Goal: Task Accomplishment & Management: Complete application form

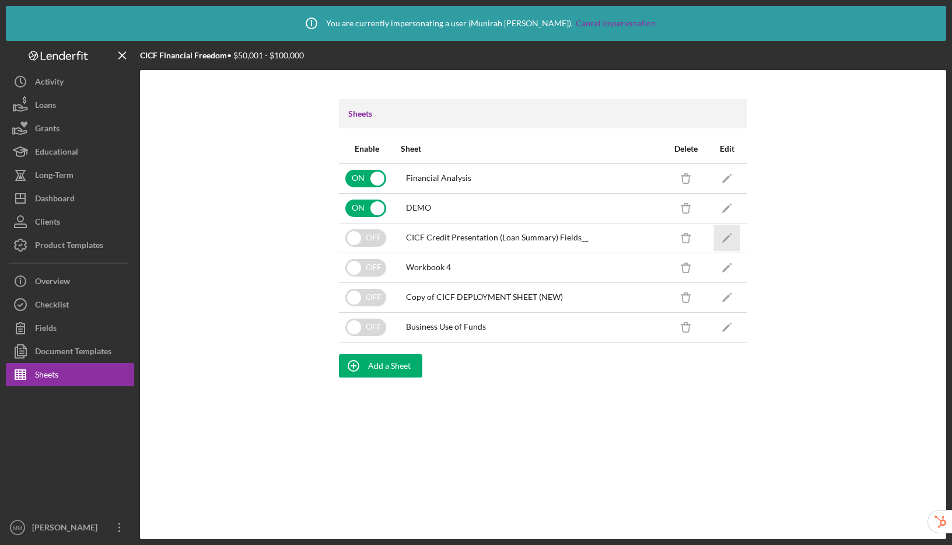
click at [719, 238] on icon "Icon/Edit" at bounding box center [727, 238] width 26 height 26
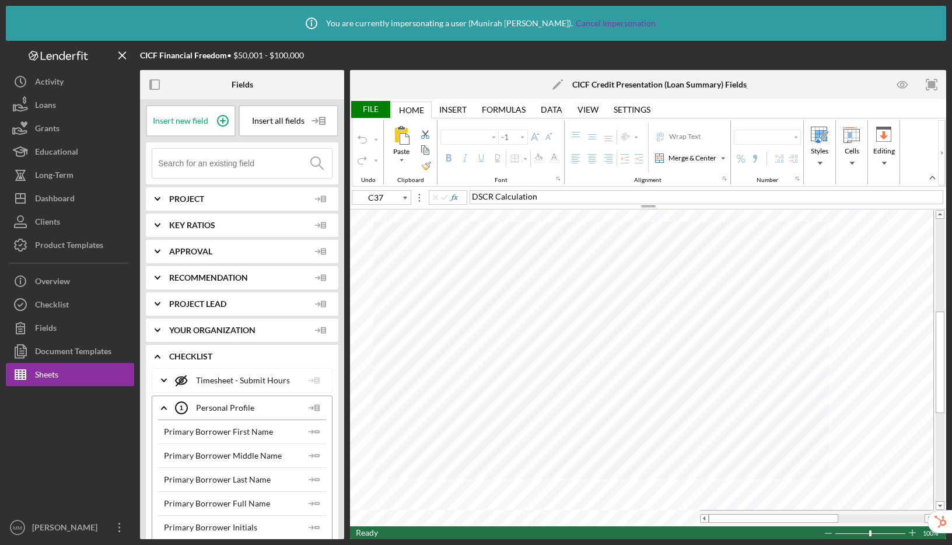
type input "Arial"
type input "9"
type input "A1"
type input "Calibri"
type input "11"
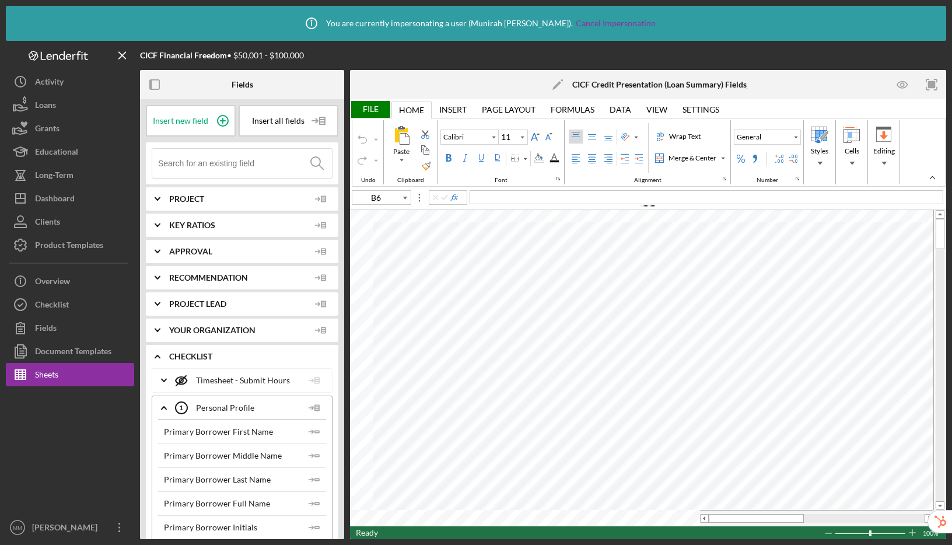
type input "B6"
type input "Arial"
type input "10"
click at [156, 84] on icon "button" at bounding box center [155, 85] width 26 height 26
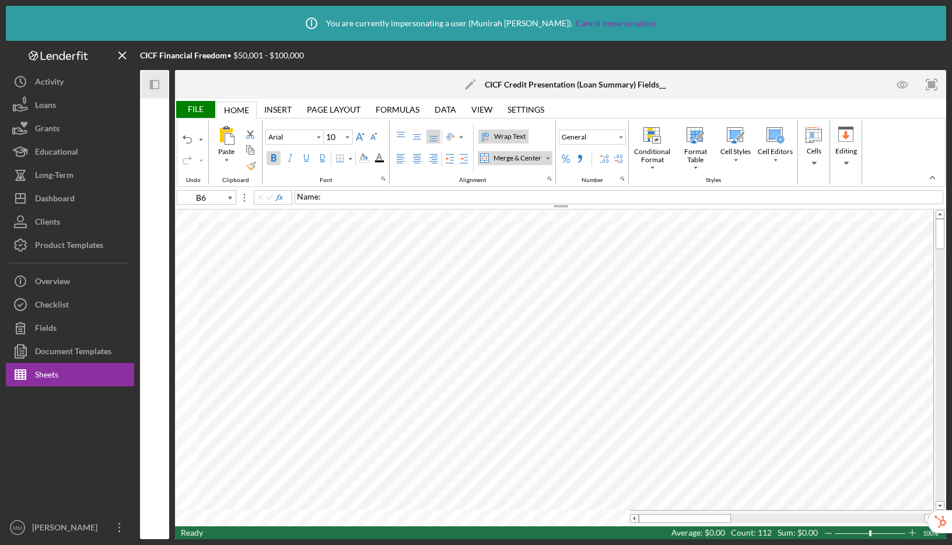
type input "Calibri"
type input "11"
click at [279, 111] on div "Insert" at bounding box center [277, 109] width 27 height 9
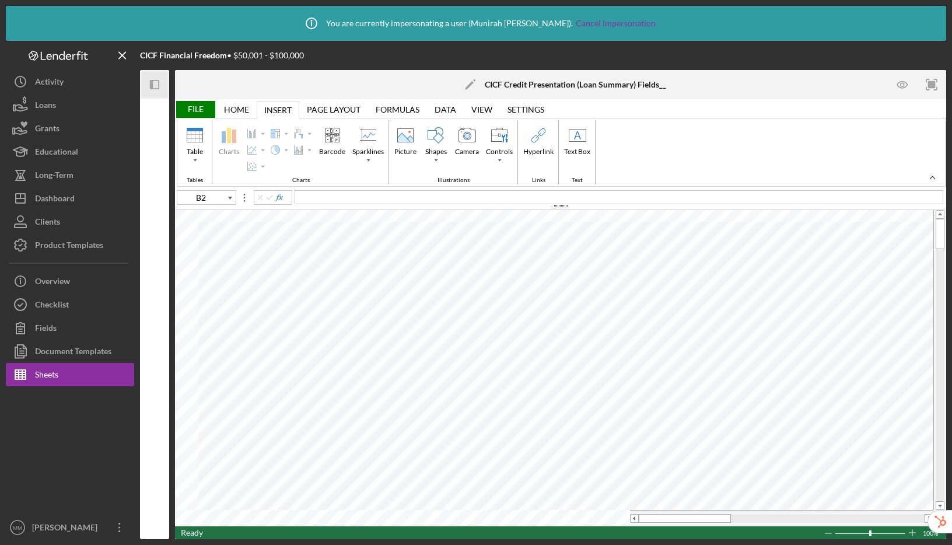
click at [278, 107] on div "Insert" at bounding box center [277, 110] width 27 height 9
click at [400, 151] on div "Picture" at bounding box center [405, 151] width 27 height 11
type input "Picture 1"
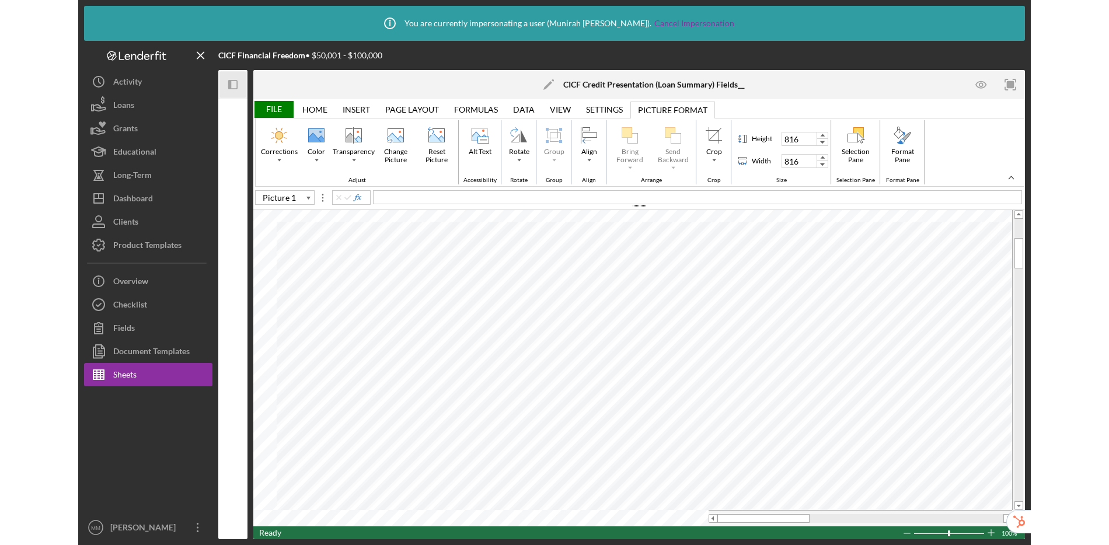
scroll to position [6, 2]
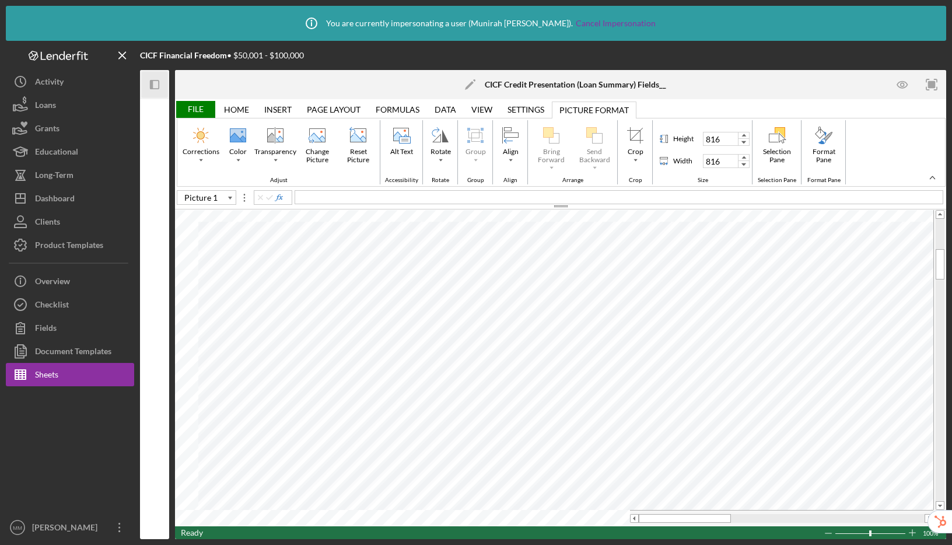
type input "440"
type input "130"
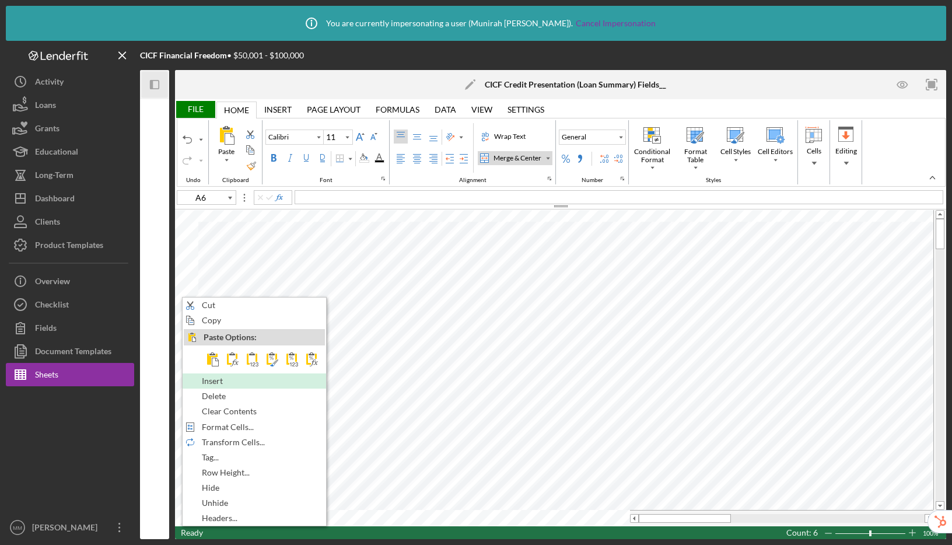
click at [229, 383] on span "Insert" at bounding box center [219, 380] width 34 height 9
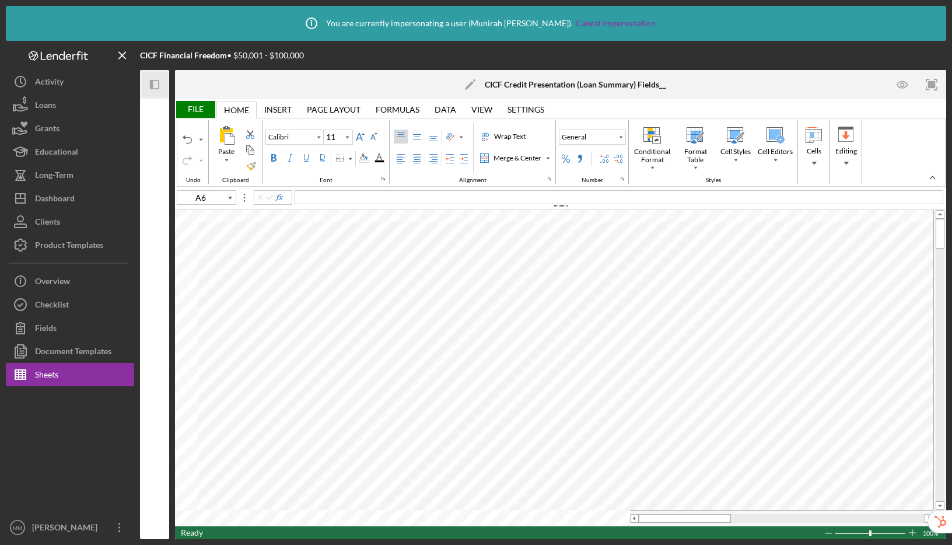
type input "B14"
type input "Arial"
type input "10"
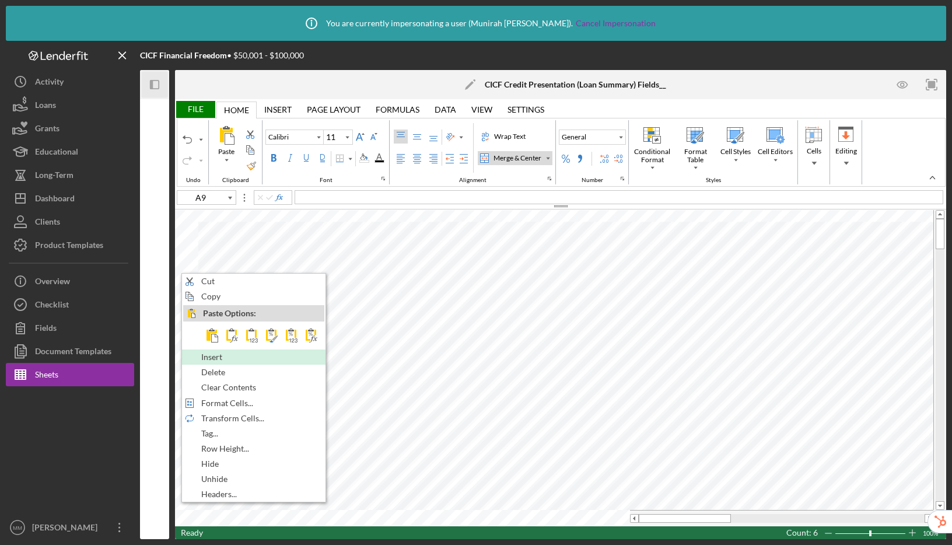
click at [228, 355] on span "Insert" at bounding box center [218, 356] width 34 height 9
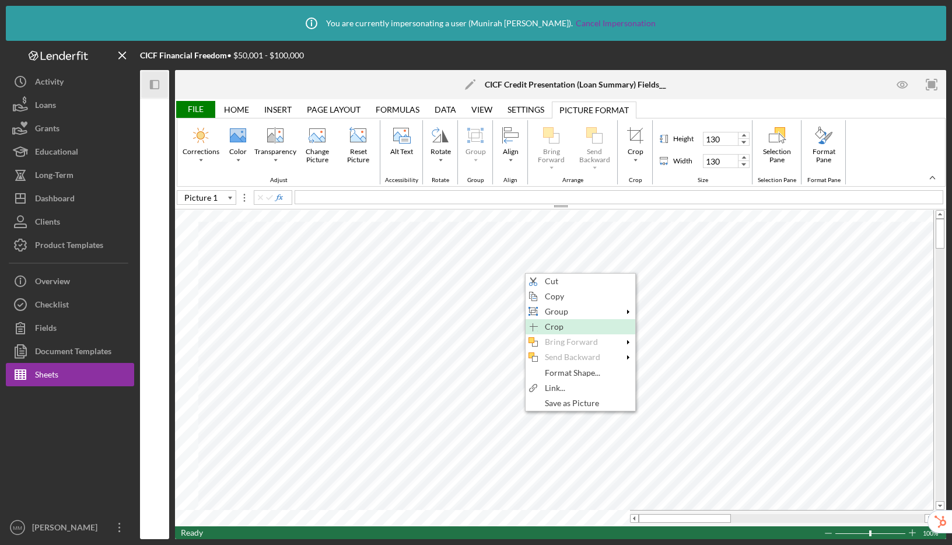
click at [553, 325] on span "Crop" at bounding box center [561, 326] width 32 height 9
type input "Picture 1"
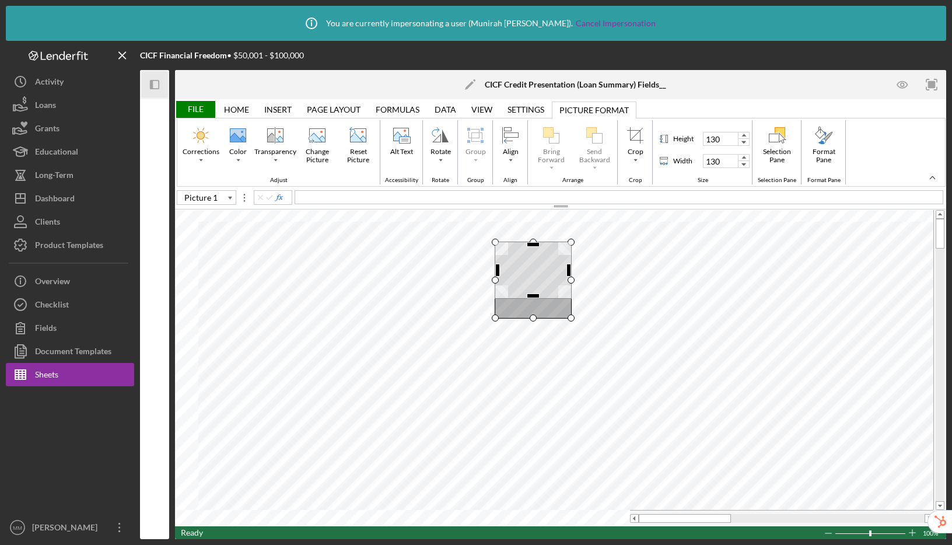
click at [535, 298] on div at bounding box center [533, 270] width 77 height 57
click at [533, 264] on div at bounding box center [533, 266] width 13 height 5
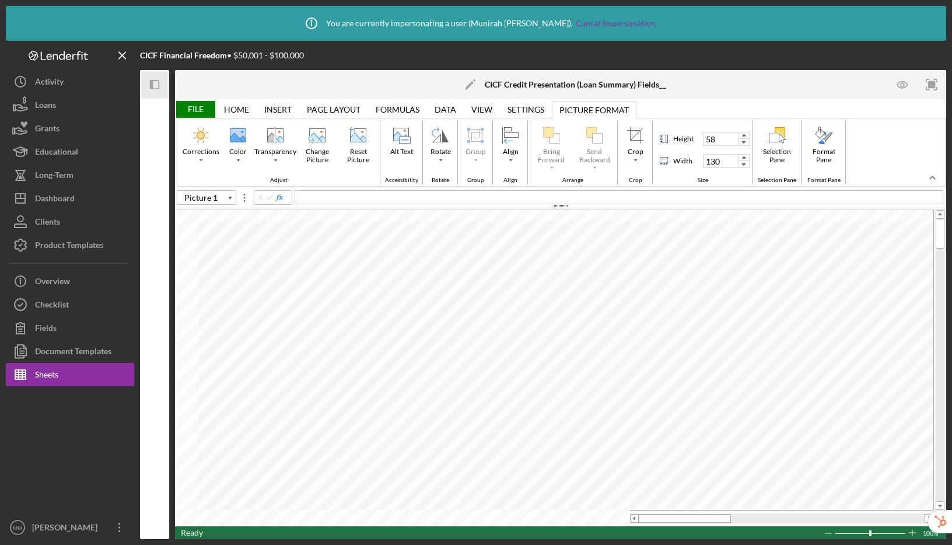
type input "127"
type input "283"
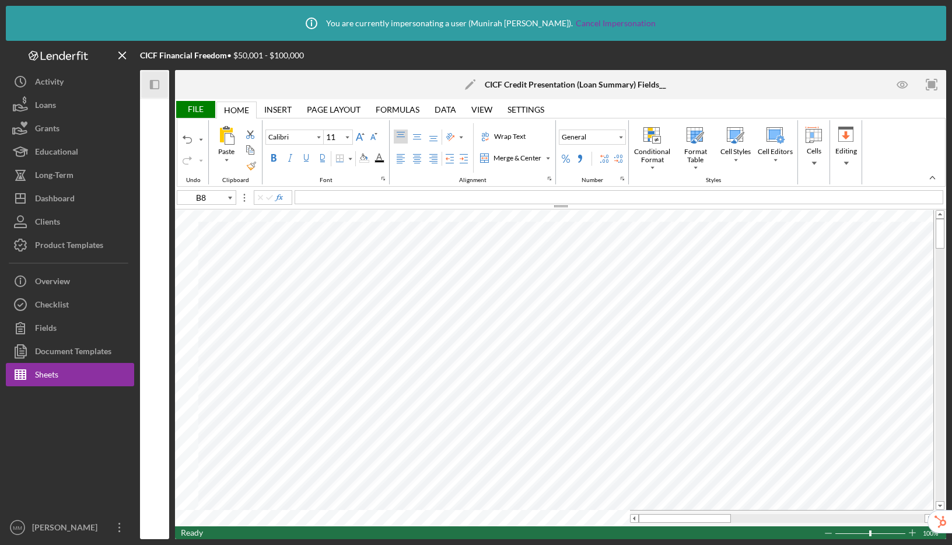
type input "B11"
type input "Arial"
type input "10"
type input "2R x 3C"
type input "Arial"
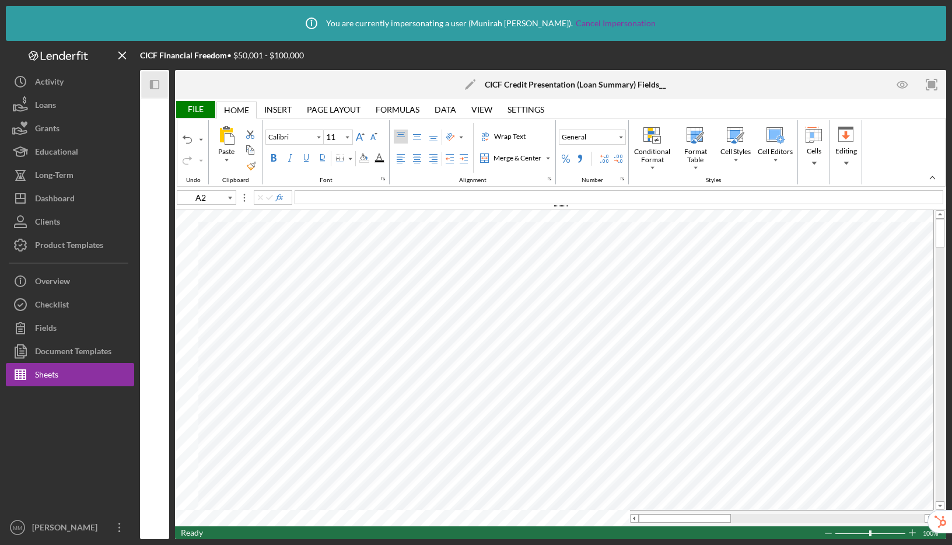
type input "10"
type input "A15"
type input "Calibri"
type input "12"
type input "E11"
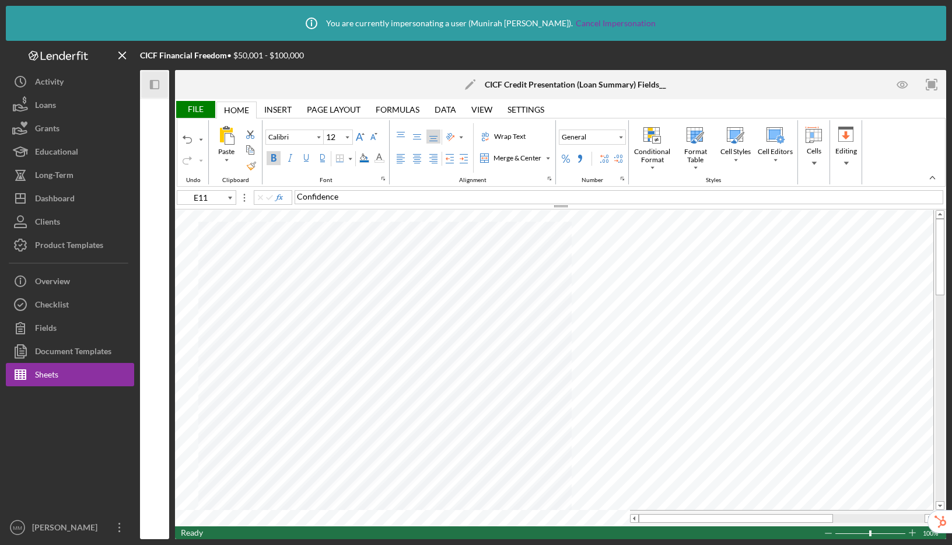
type input "Arial"
type input "10"
type input "C37"
type input "9"
type input "C15"
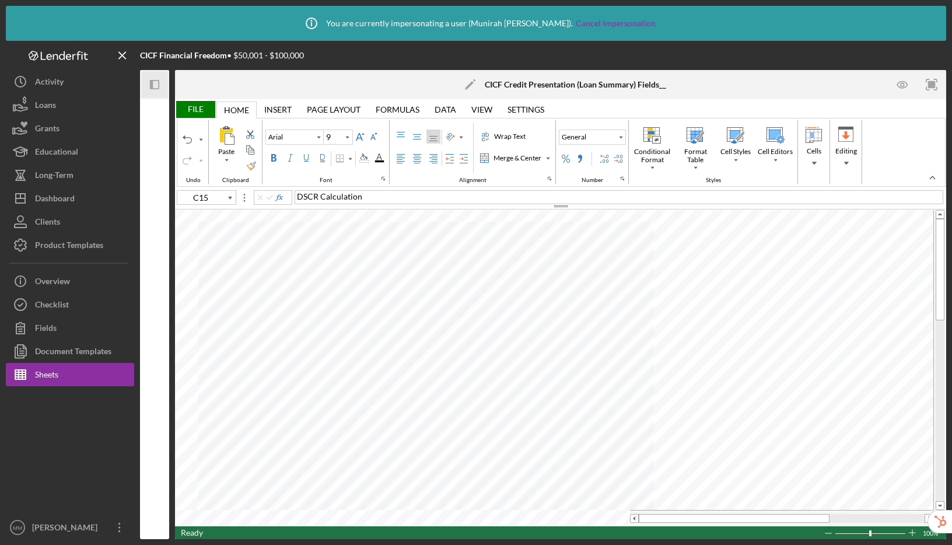
type input "10"
click at [125, 57] on icon "Icon/Menu Close" at bounding box center [123, 56] width 26 height 26
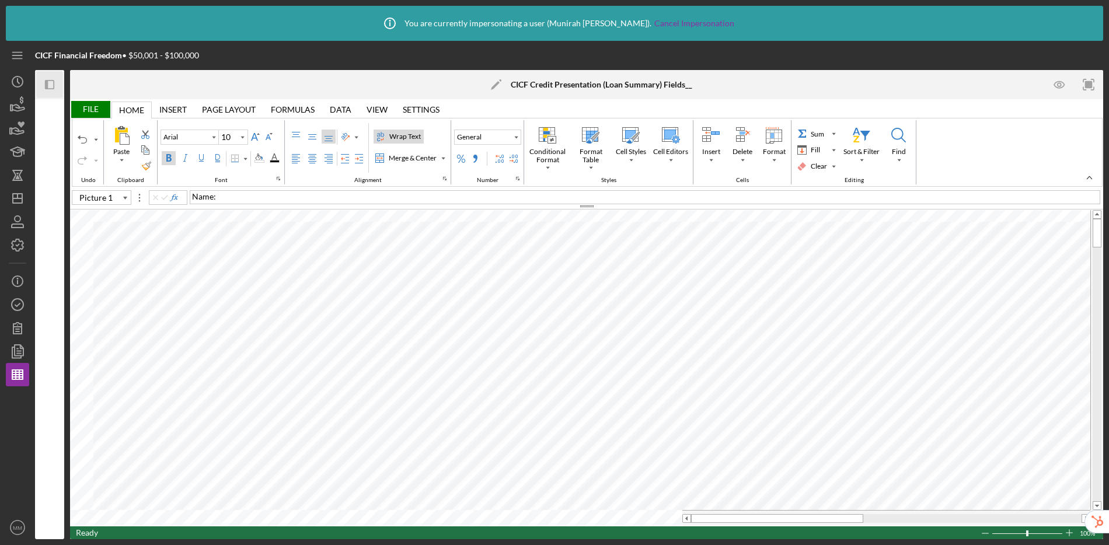
scroll to position [5, 2]
type input "B11"
type input "Arial"
type input "10"
type input "G7"
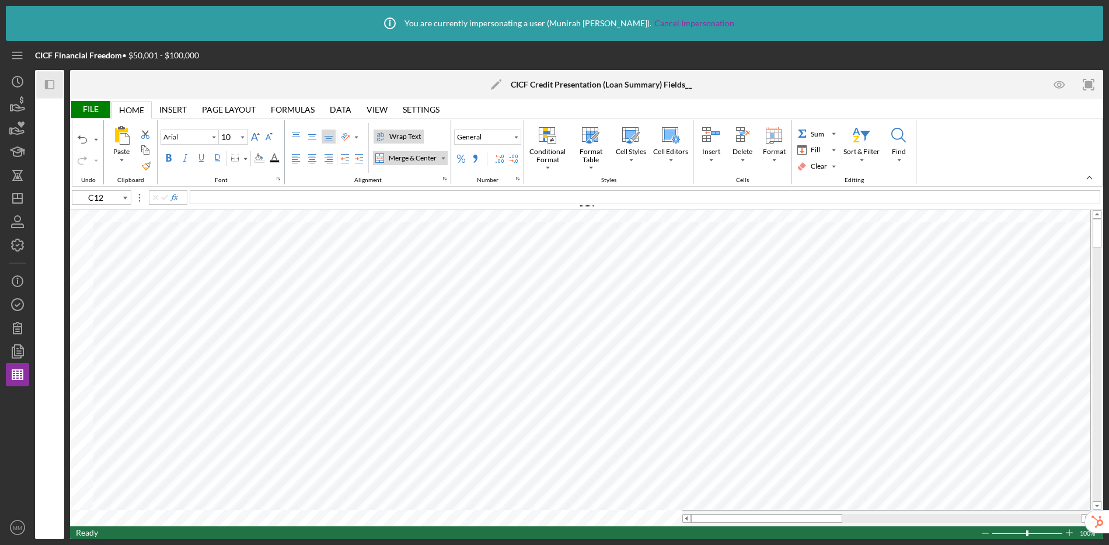
type input "Calibri"
type input "11"
type input "B17"
click at [86, 109] on div "File" at bounding box center [90, 109] width 40 height 17
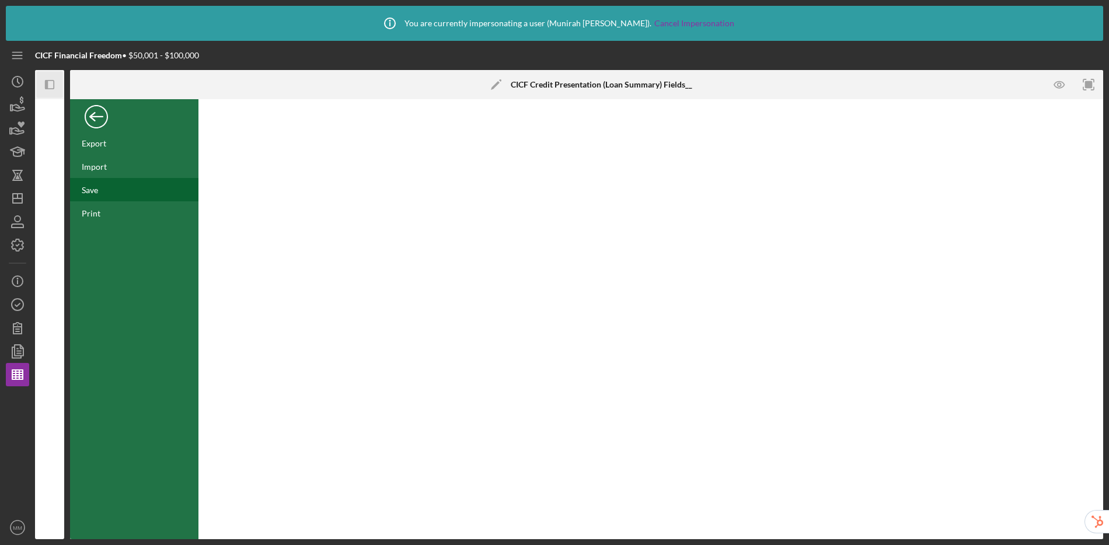
click at [114, 194] on div "Save" at bounding box center [134, 189] width 128 height 23
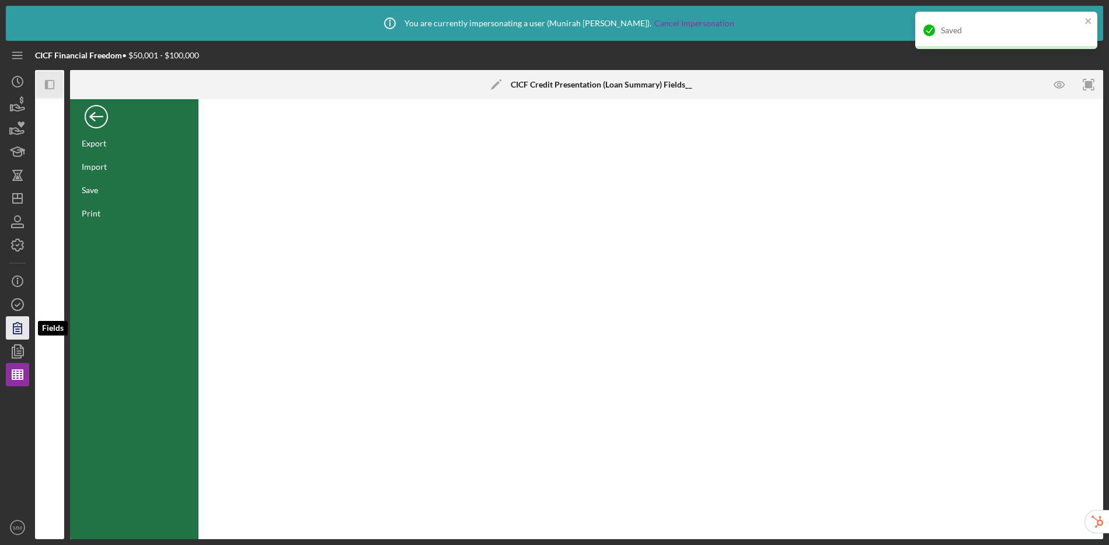
click at [16, 324] on icon "button" at bounding box center [17, 327] width 29 height 29
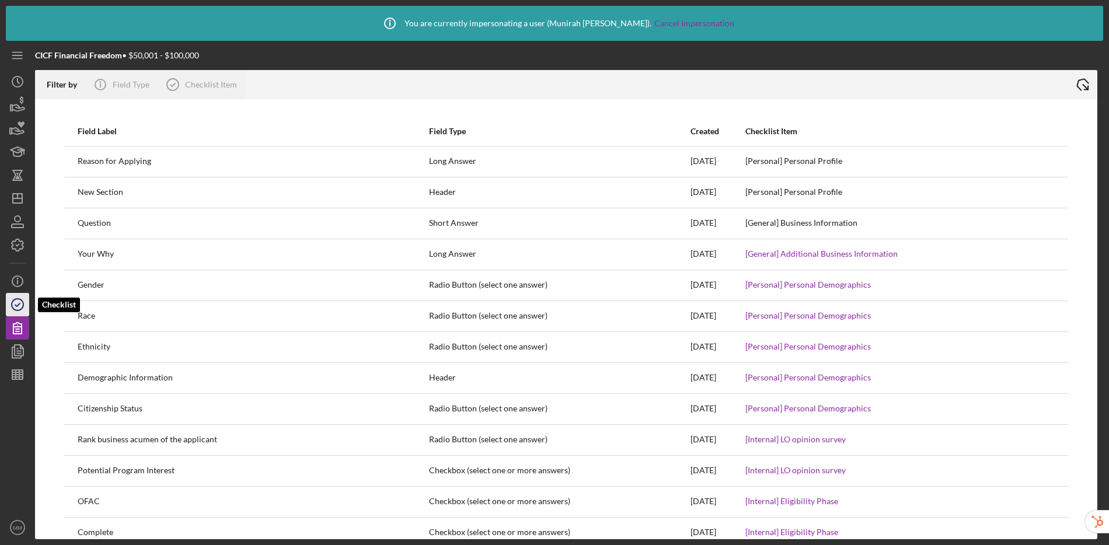
click at [22, 305] on icon "button" at bounding box center [17, 304] width 29 height 29
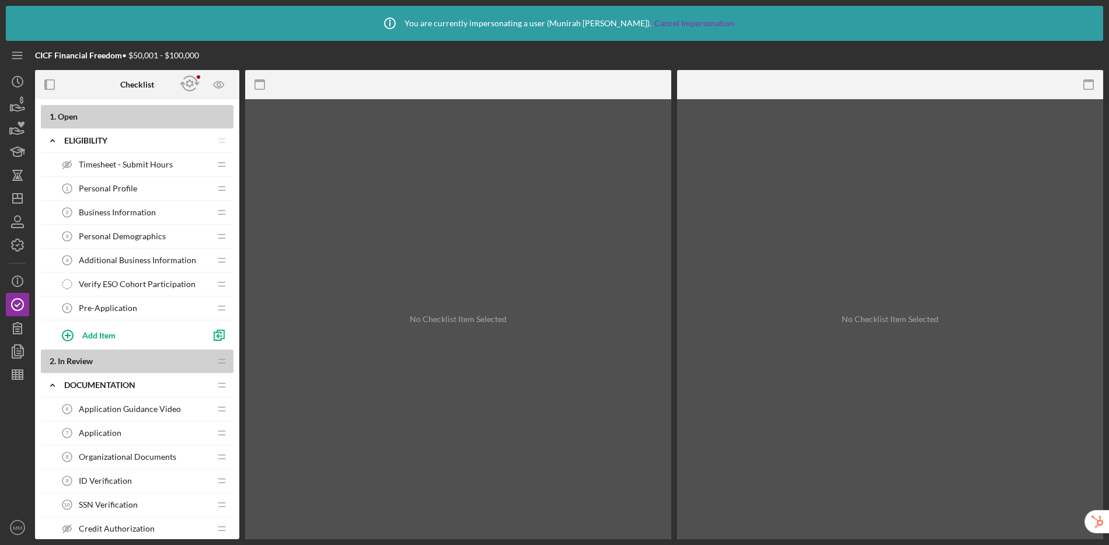
scroll to position [16, 0]
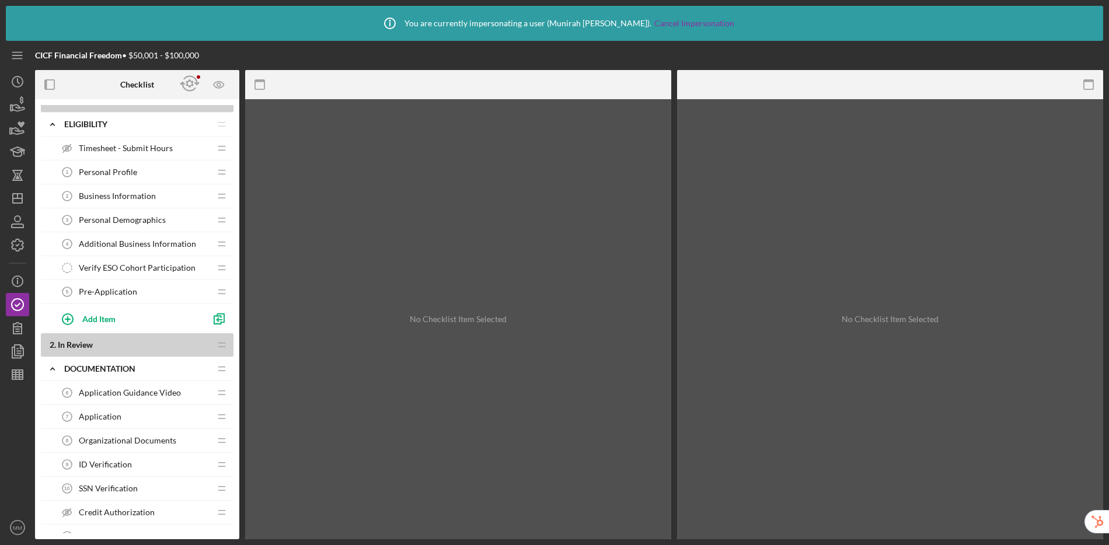
click at [131, 393] on span "Application Guidance Video" at bounding box center [130, 392] width 102 height 9
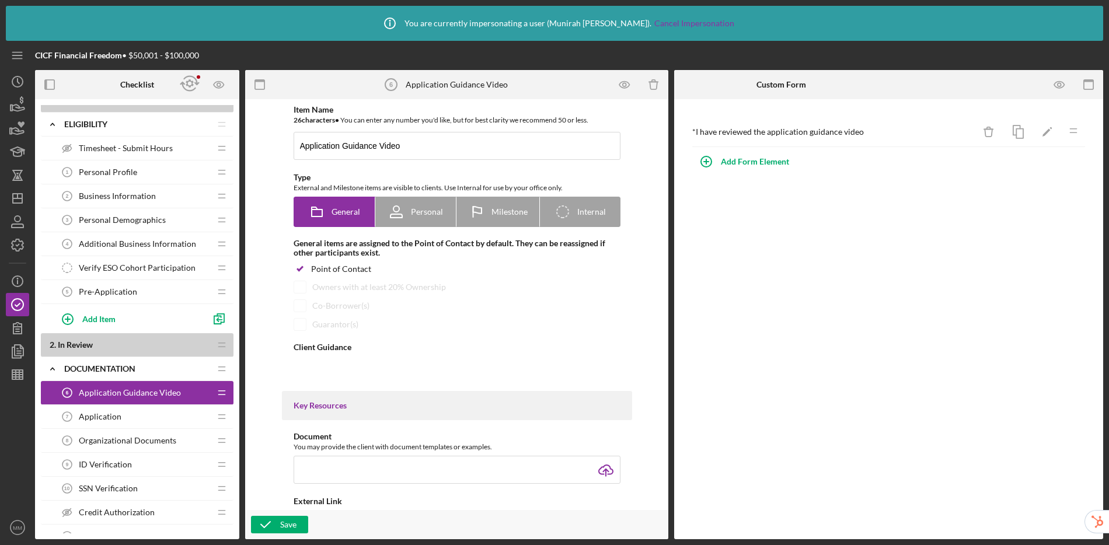
type textarea "<div>Before completing your funding application, please review our application …"
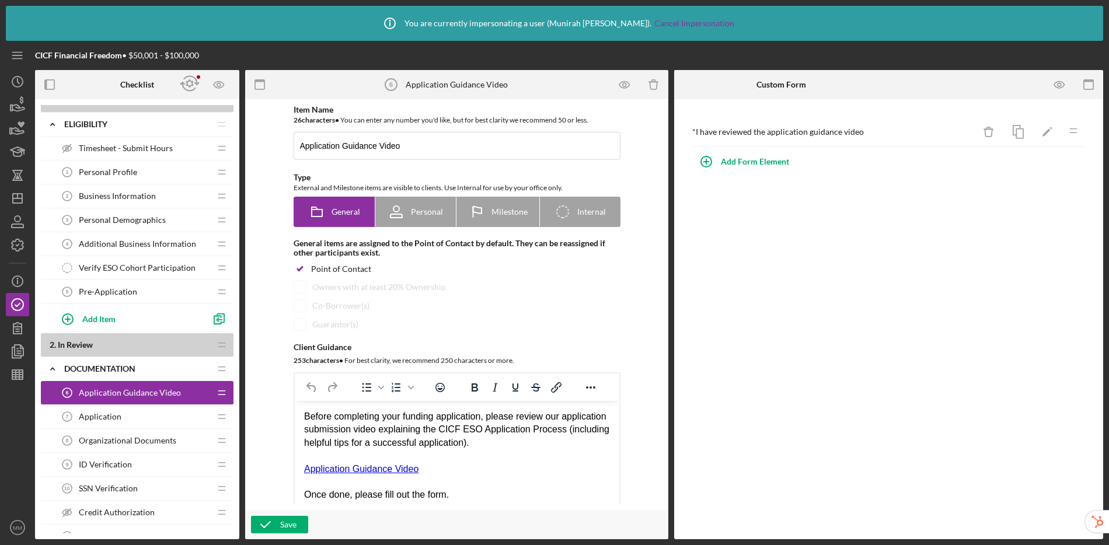
click at [140, 288] on div "Pre-Application 5 Pre-Application" at bounding box center [132, 291] width 155 height 23
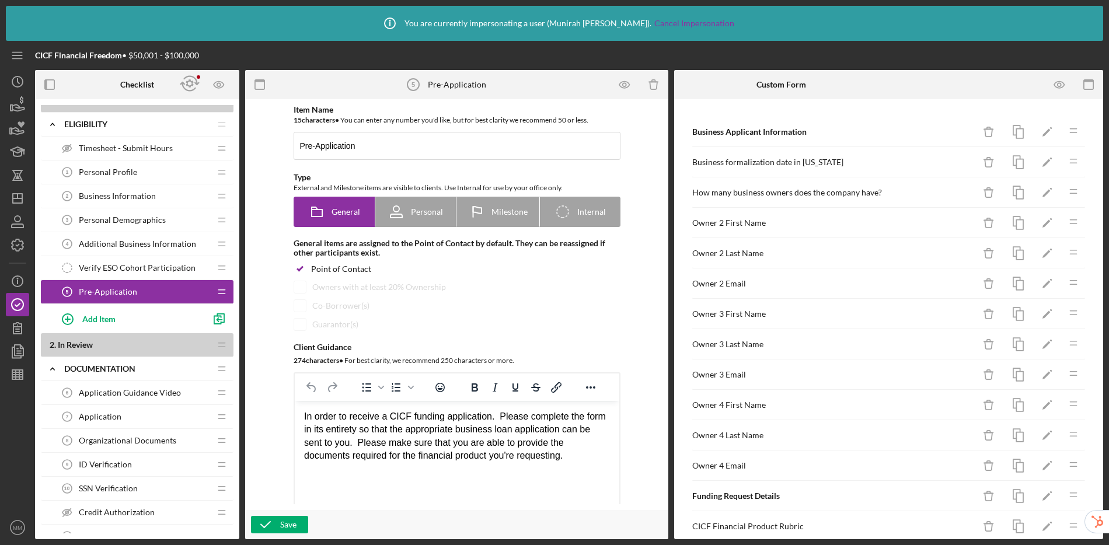
click at [122, 391] on span "Application Guidance Video" at bounding box center [130, 392] width 102 height 9
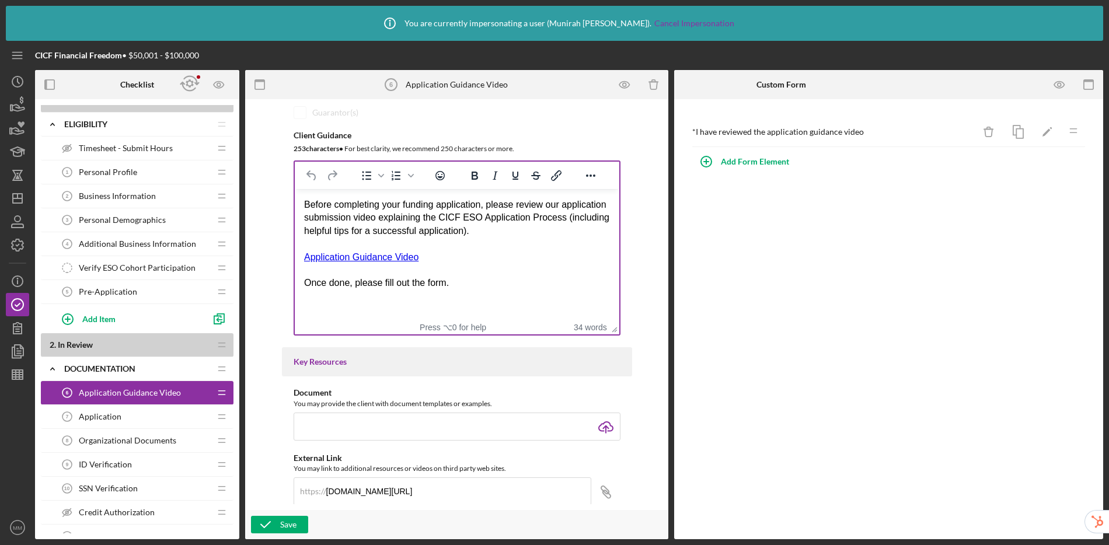
scroll to position [223, 0]
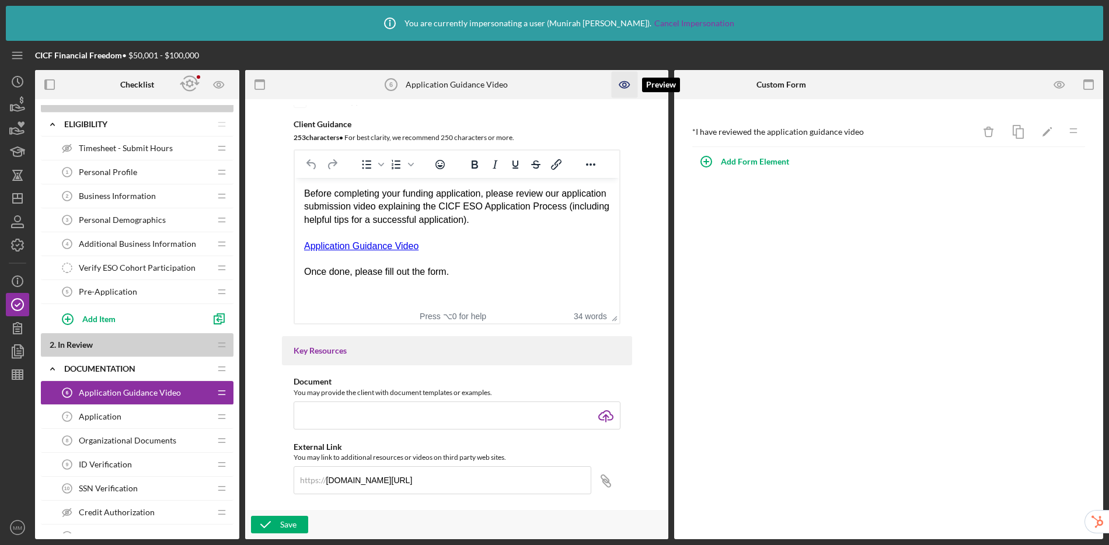
click at [631, 89] on icon "button" at bounding box center [625, 85] width 26 height 26
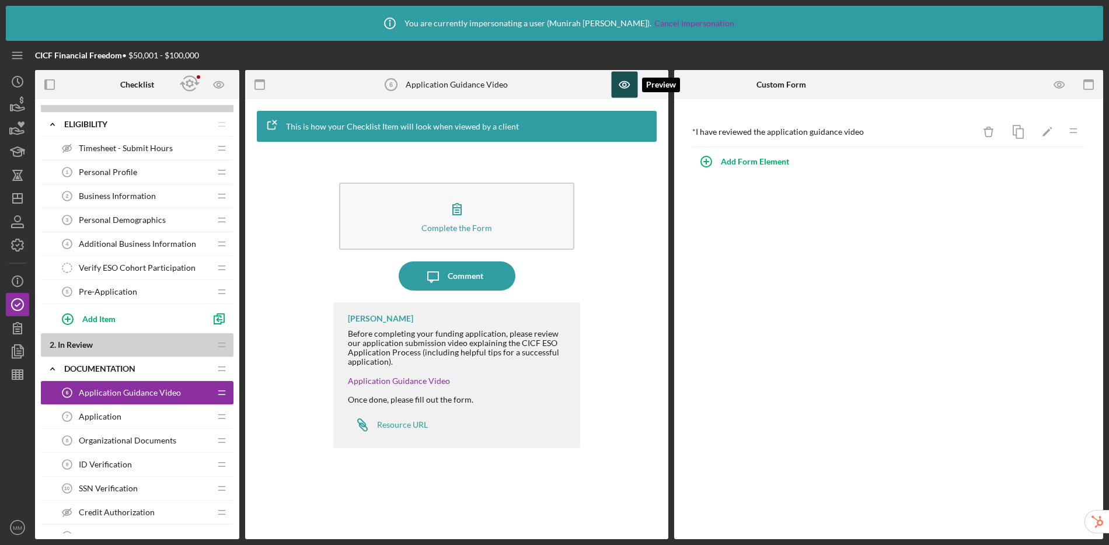
click at [619, 88] on icon "button" at bounding box center [625, 85] width 26 height 26
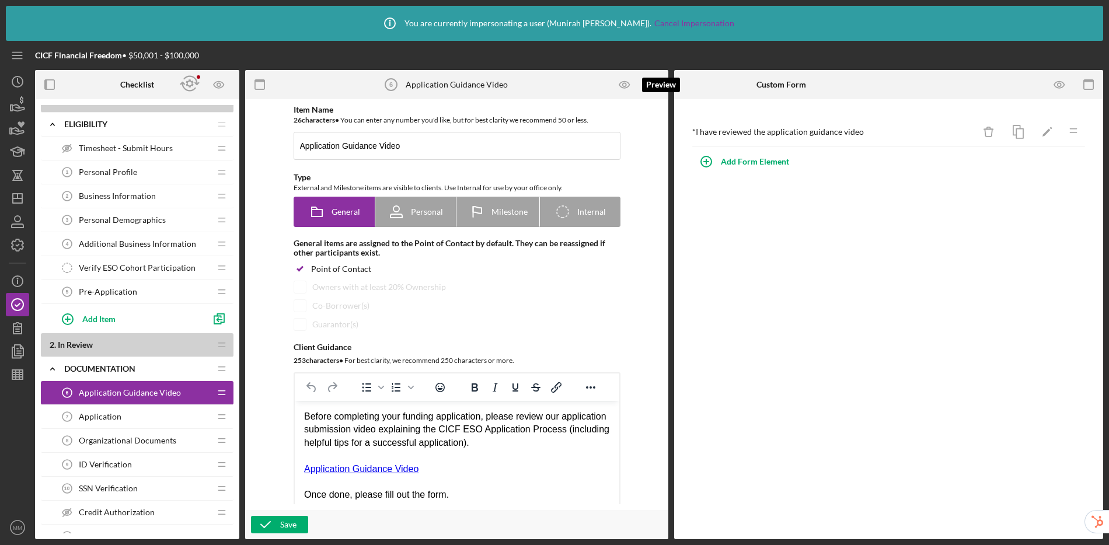
scroll to position [0, 0]
click at [952, 86] on icon "button" at bounding box center [1059, 85] width 26 height 26
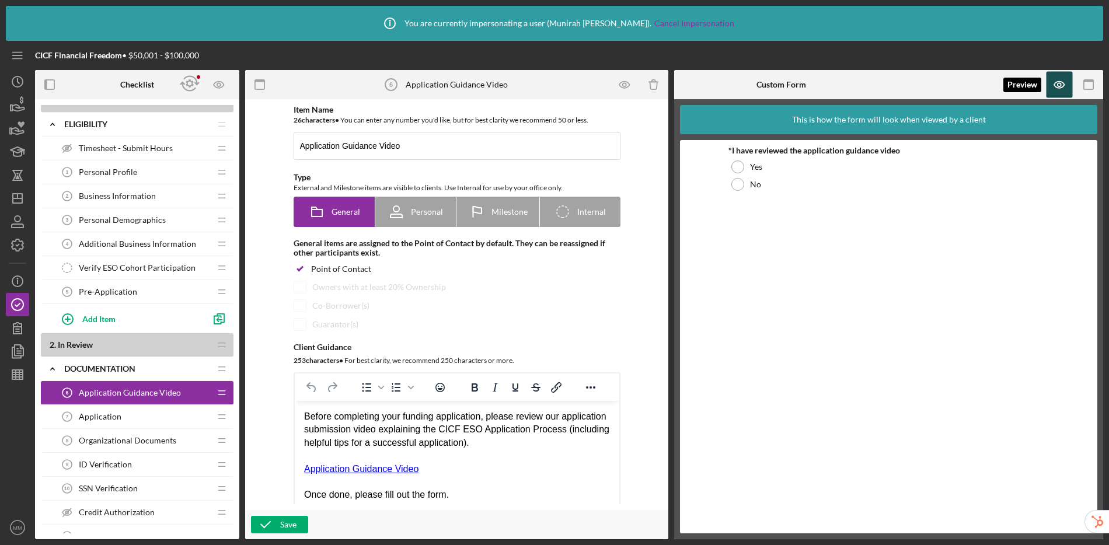
click at [952, 83] on icon "button" at bounding box center [1059, 85] width 26 height 26
